Goal: Browse casually: Explore the website without a specific task or goal

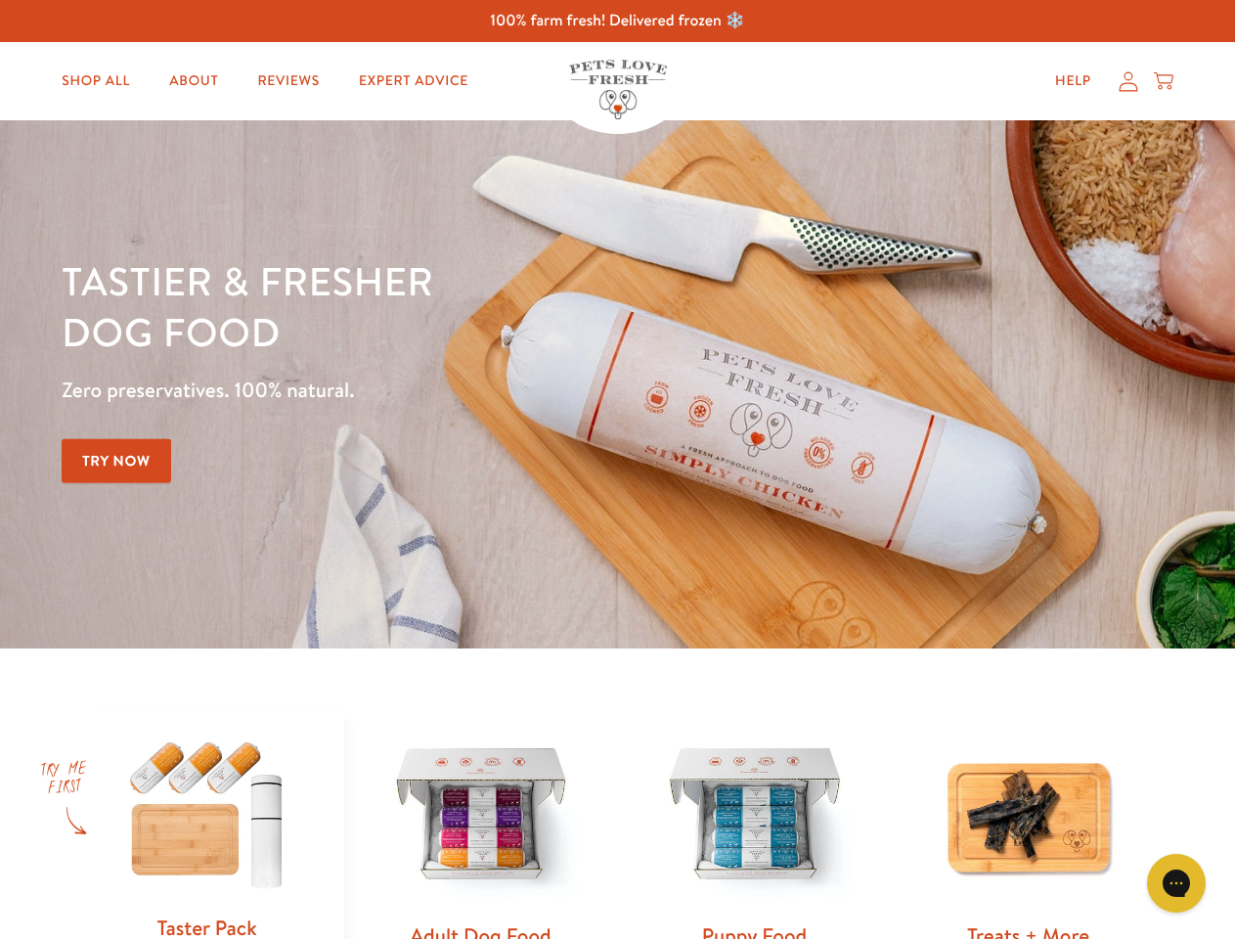
click at [617, 469] on div "Tastier & fresher dog food Zero preservatives. 100% natural. Try Now" at bounding box center [432, 384] width 741 height 258
click at [1176, 883] on icon "Gorgias live chat" at bounding box center [1175, 882] width 19 height 19
